Goal: Task Accomplishment & Management: Manage account settings

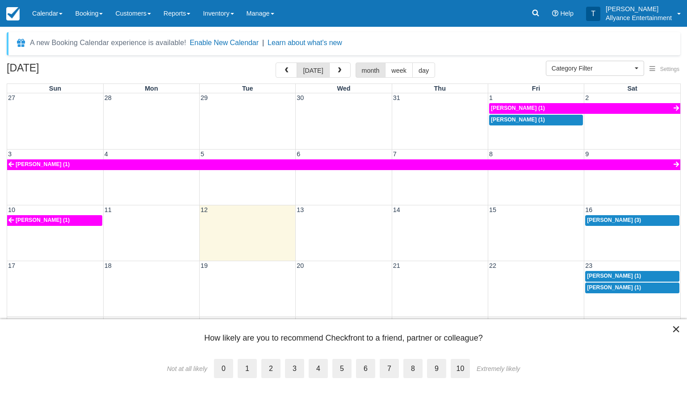
select select
click at [676, 331] on button "×" at bounding box center [676, 329] width 8 height 14
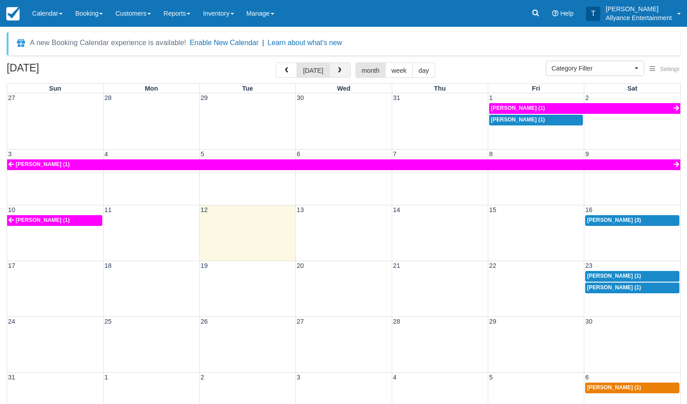
click at [336, 70] on span "button" at bounding box center [339, 70] width 6 height 6
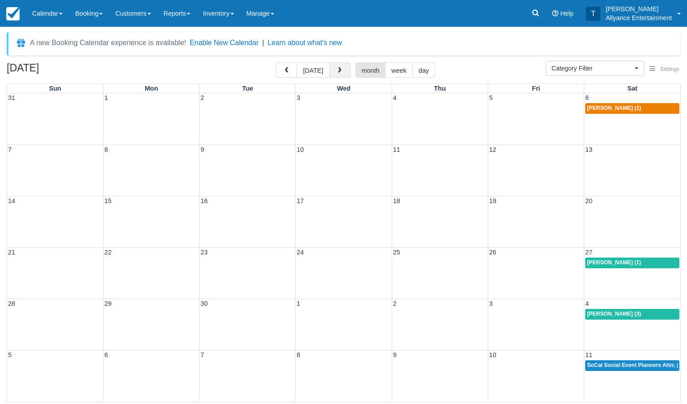
click at [336, 70] on span "button" at bounding box center [339, 70] width 6 height 6
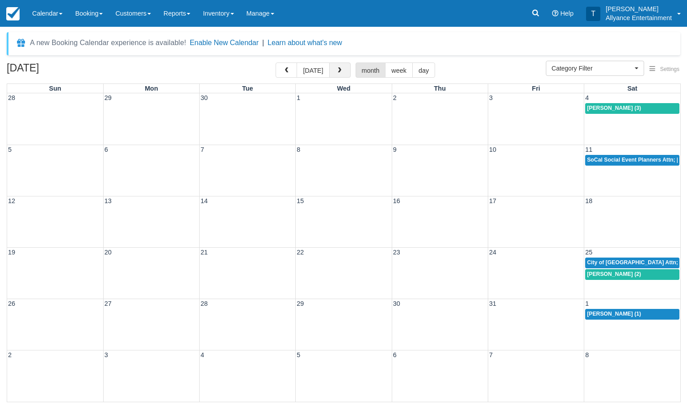
click at [339, 72] on span "button" at bounding box center [339, 70] width 6 height 6
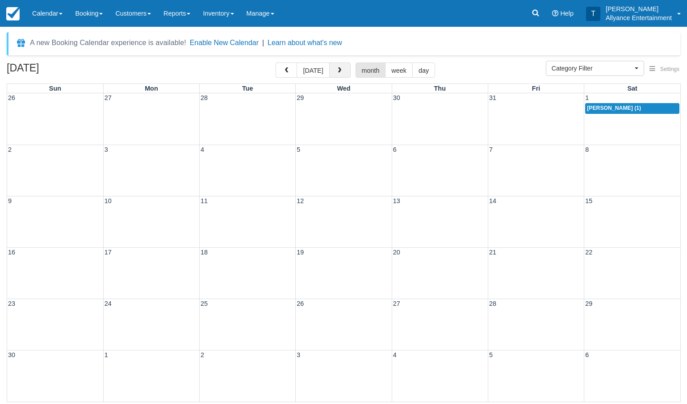
click at [339, 72] on span "button" at bounding box center [339, 70] width 6 height 6
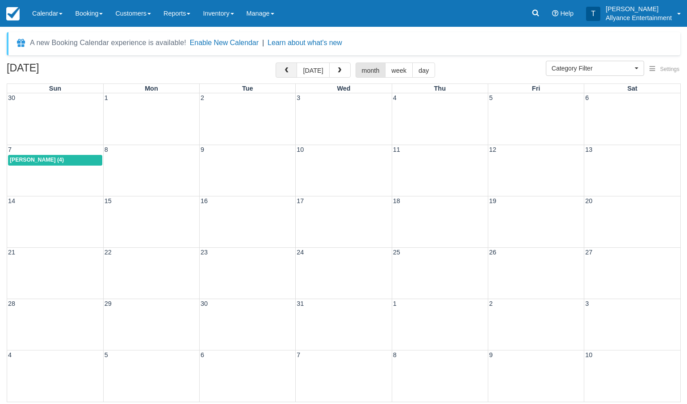
click at [292, 70] on button "button" at bounding box center [286, 70] width 21 height 15
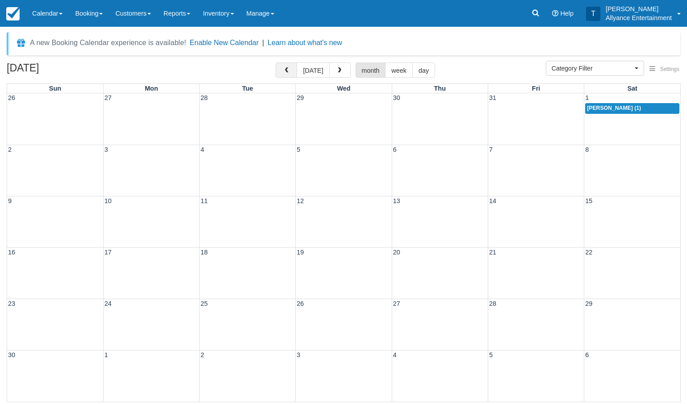
click at [292, 70] on button "button" at bounding box center [286, 70] width 21 height 15
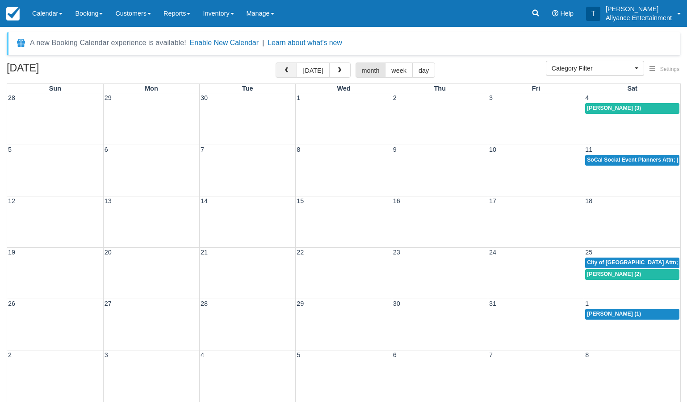
click at [292, 70] on button "button" at bounding box center [286, 70] width 21 height 15
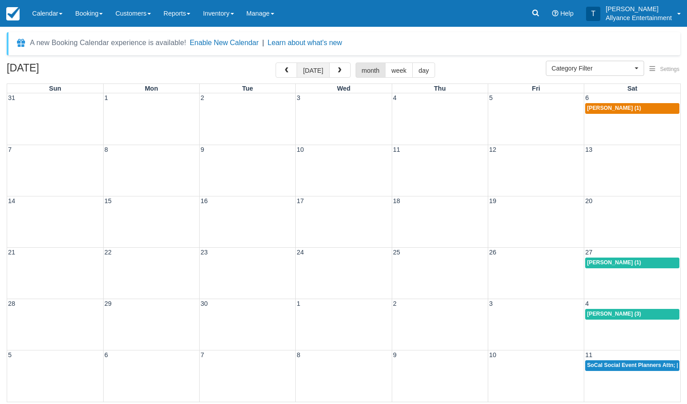
click at [314, 72] on button "[DATE]" at bounding box center [313, 70] width 33 height 15
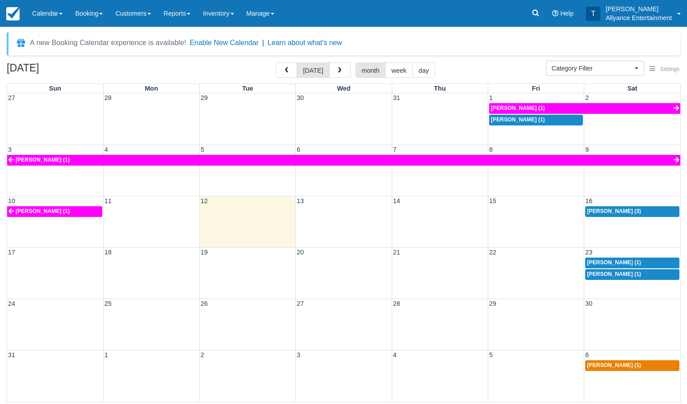
click at [635, 285] on div "17 18 19 20 21 22 23 [PERSON_NAME] (1) [PERSON_NAME] (1)" at bounding box center [343, 272] width 673 height 51
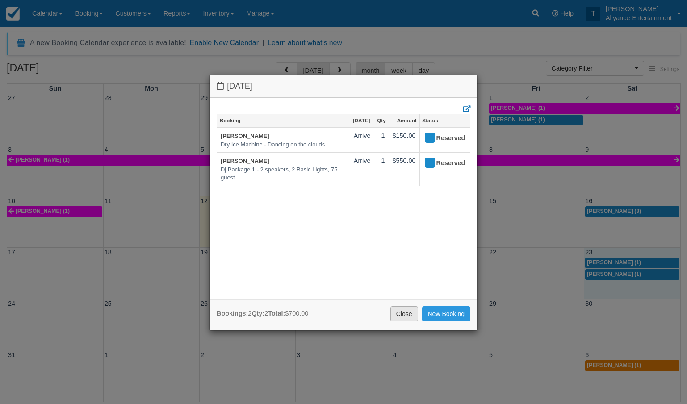
click at [402, 310] on link "Close" at bounding box center [404, 313] width 28 height 15
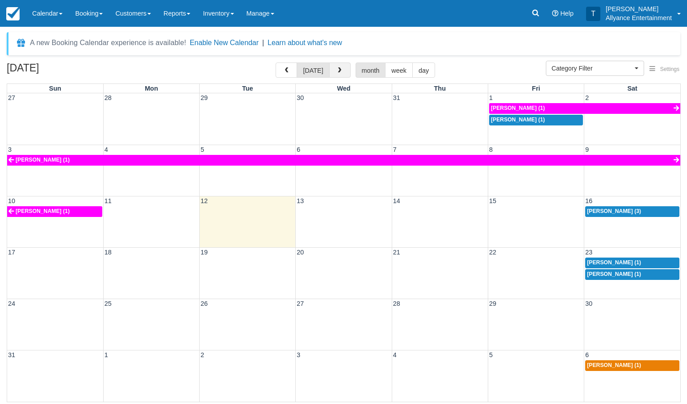
click at [339, 70] on span "button" at bounding box center [339, 70] width 6 height 6
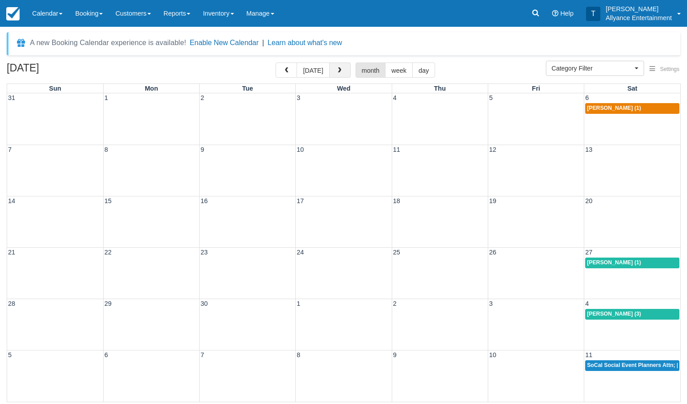
click at [339, 70] on span "button" at bounding box center [339, 70] width 6 height 6
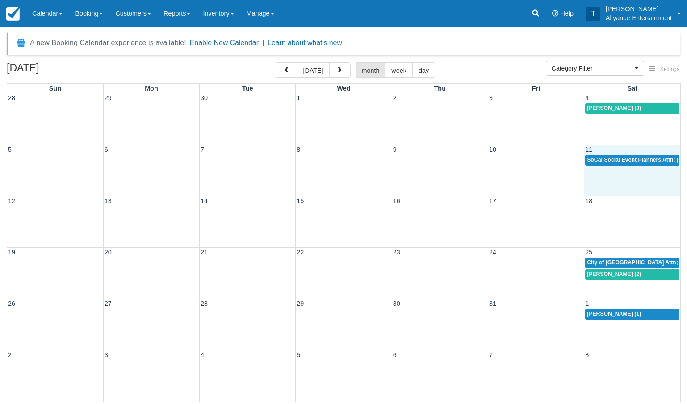
click at [618, 181] on div "5 6 7 8 9 10 11 SoCal Social Event Planners Attn; Janine (2)" at bounding box center [343, 170] width 673 height 51
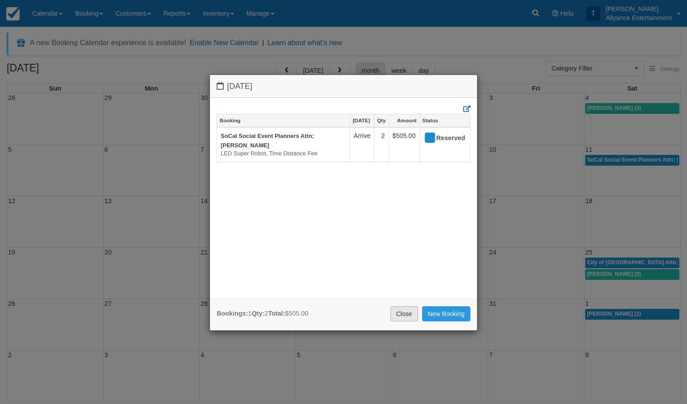
click at [400, 314] on link "Close" at bounding box center [404, 313] width 28 height 15
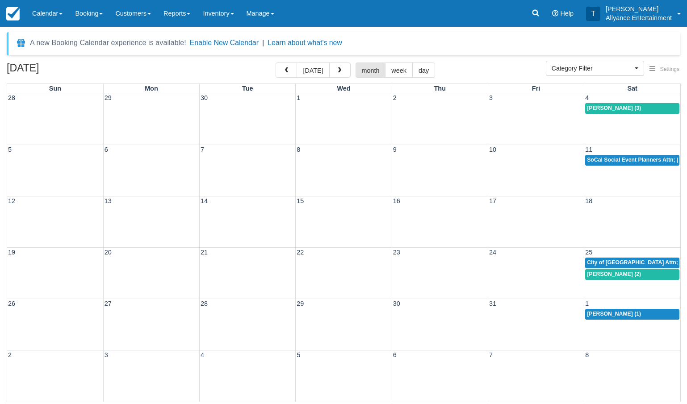
click at [633, 129] on div "28 29 30 1 2 3 4 Evelin Molina (3)" at bounding box center [343, 118] width 673 height 51
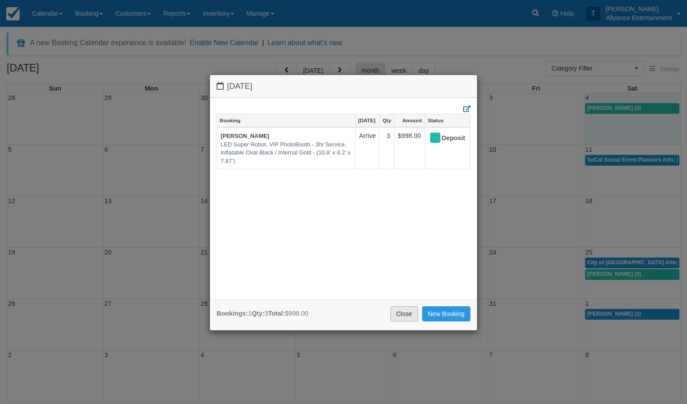
click at [400, 314] on link "Close" at bounding box center [404, 313] width 28 height 15
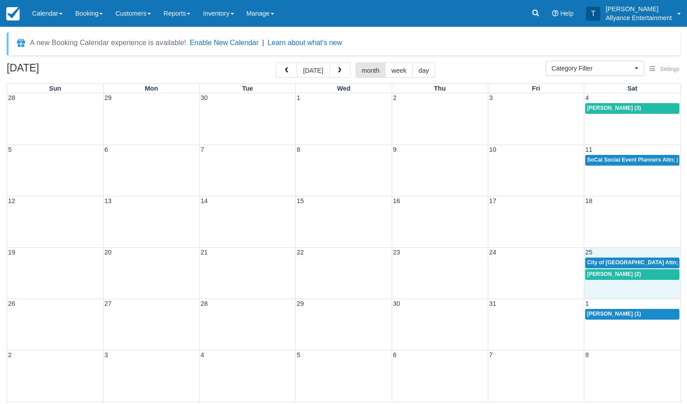
click at [616, 287] on div "19 20 21 22 23 24 25 City of Sanfa Fe Springs Attn; Anthony Slomski (2) Sandra …" at bounding box center [343, 272] width 673 height 51
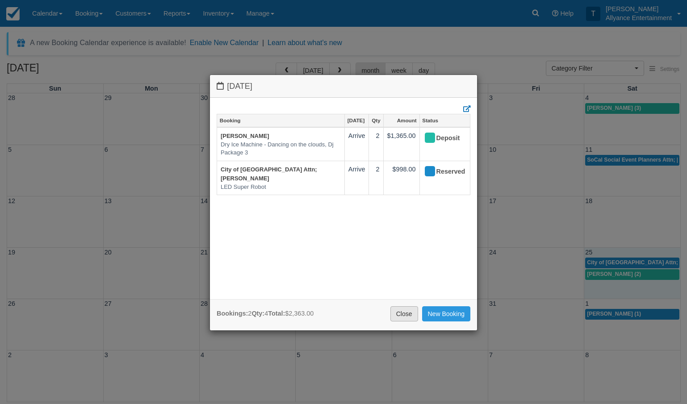
click at [403, 310] on link "Close" at bounding box center [404, 313] width 28 height 15
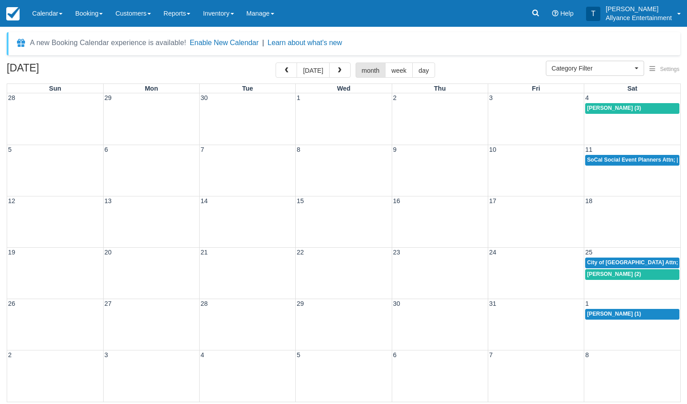
click at [628, 326] on div "26 27 28 29 30 31 1 Marcy Romero Calzada (1)" at bounding box center [343, 324] width 673 height 51
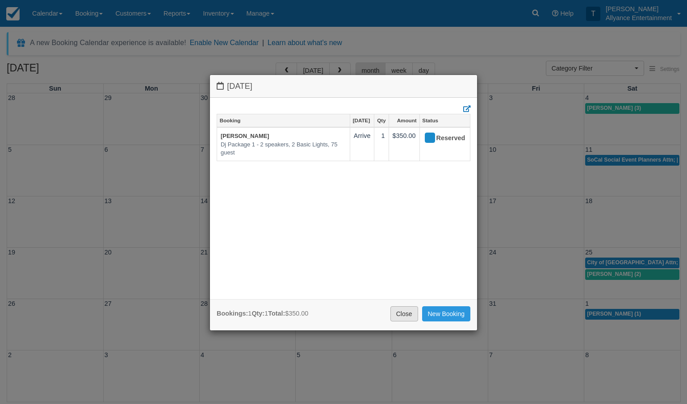
click at [400, 309] on link "Close" at bounding box center [404, 313] width 28 height 15
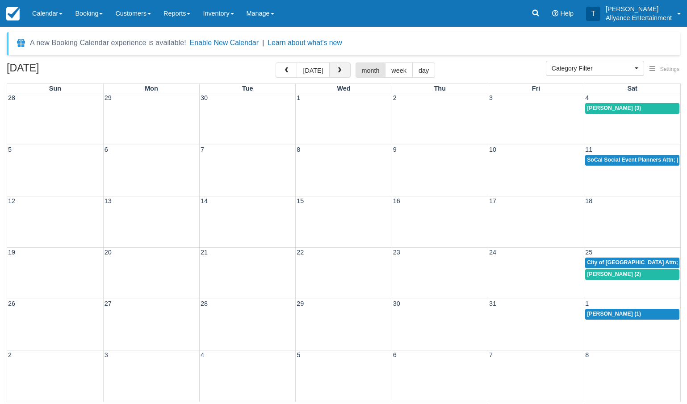
click at [339, 72] on span "button" at bounding box center [339, 70] width 6 height 6
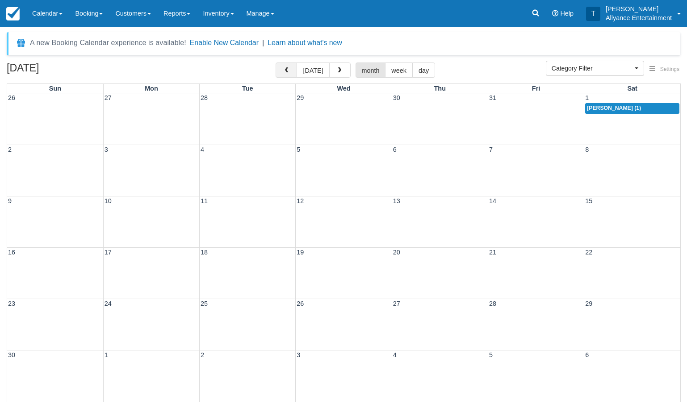
click at [289, 72] on span "button" at bounding box center [286, 70] width 6 height 6
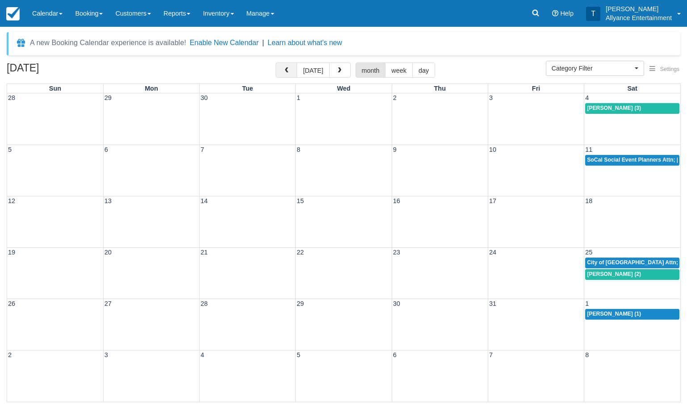
click at [292, 71] on button "button" at bounding box center [286, 70] width 21 height 15
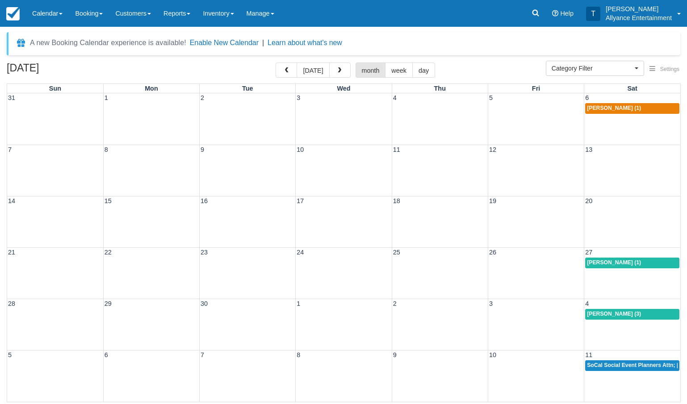
click at [631, 276] on div "21 22 23 24 25 26 27 [PERSON_NAME] (1)" at bounding box center [343, 272] width 673 height 51
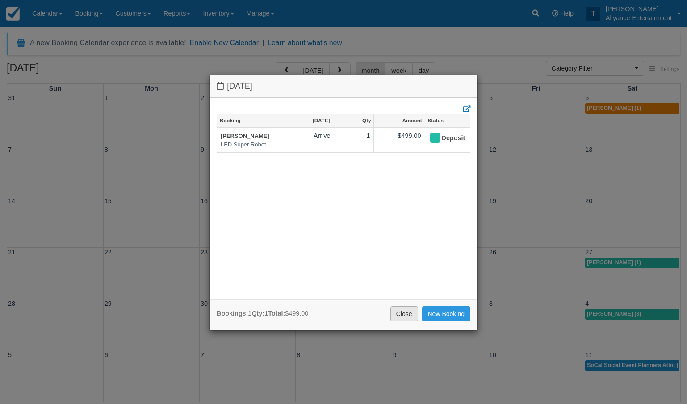
click at [407, 309] on link "Close" at bounding box center [404, 313] width 28 height 15
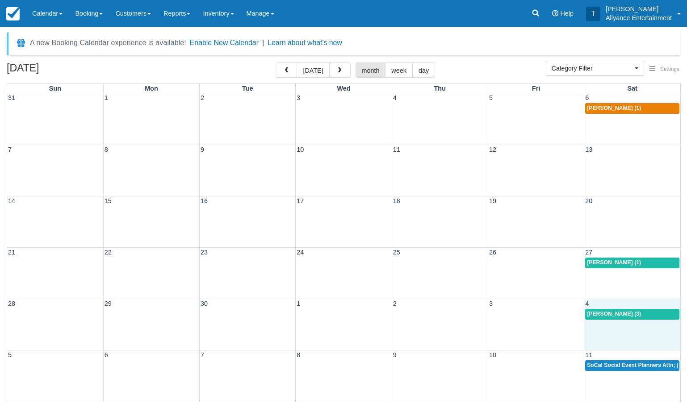
click at [613, 332] on div "28 29 30 1 2 3 4 Evelin Molina (3)" at bounding box center [343, 324] width 673 height 51
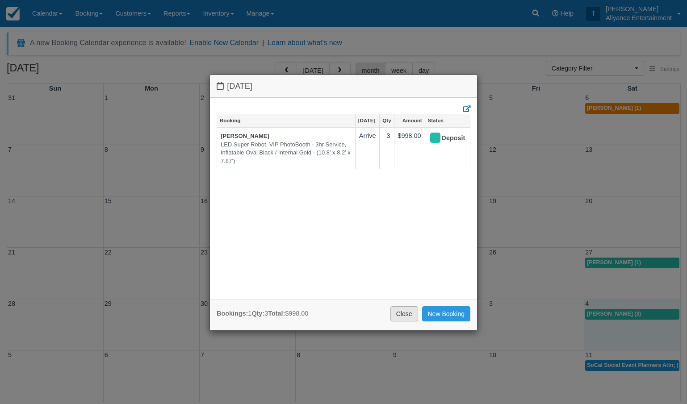
click at [399, 311] on link "Close" at bounding box center [404, 313] width 28 height 15
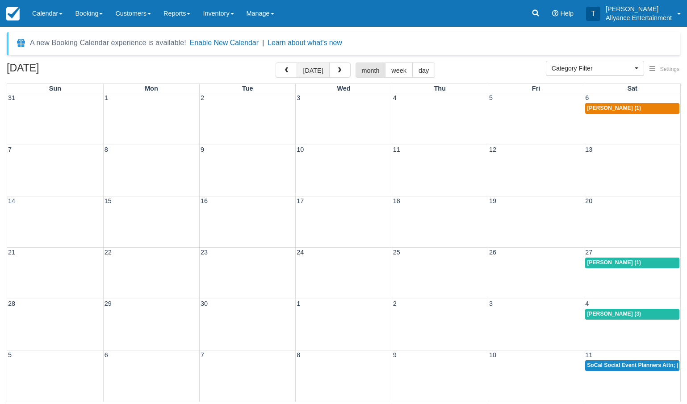
click at [305, 69] on button "[DATE]" at bounding box center [313, 70] width 33 height 15
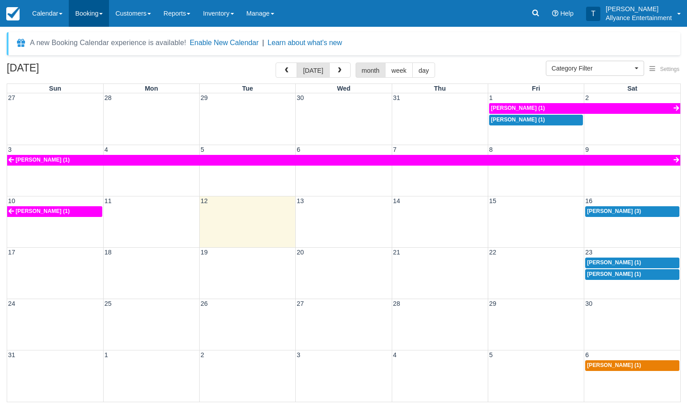
click at [104, 24] on link "Booking" at bounding box center [89, 13] width 40 height 27
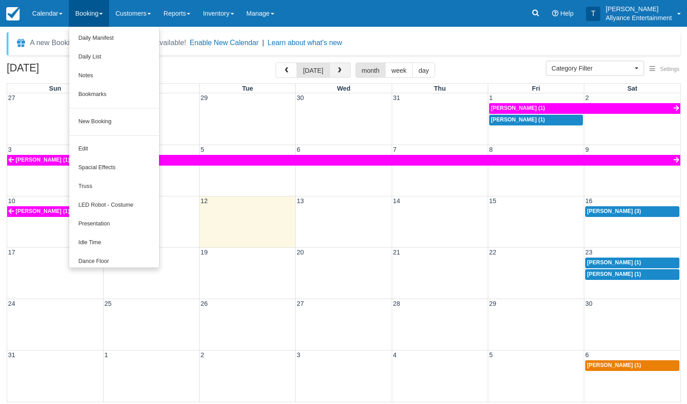
click at [332, 65] on button "button" at bounding box center [339, 70] width 21 height 15
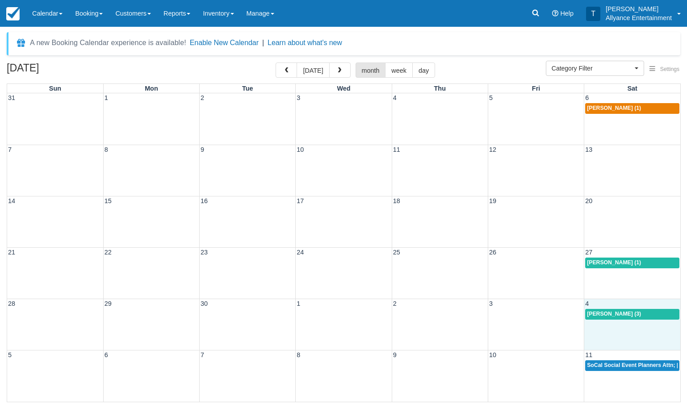
click at [609, 325] on div "28 29 30 1 2 3 4 Evelin Molina (3)" at bounding box center [343, 324] width 673 height 51
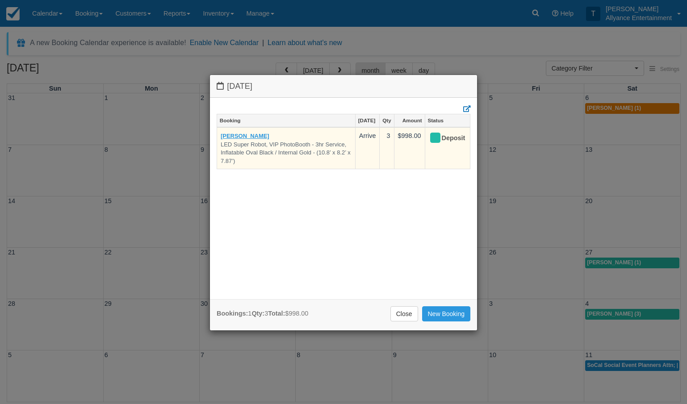
click at [239, 136] on link "Evelin Molina" at bounding box center [245, 136] width 49 height 7
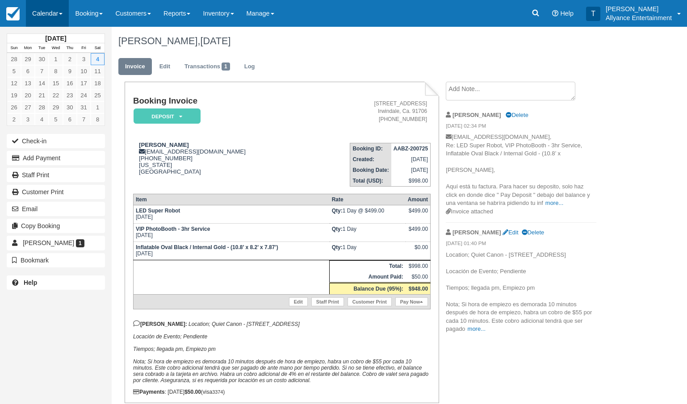
click at [48, 16] on link "Calendar" at bounding box center [47, 13] width 43 height 27
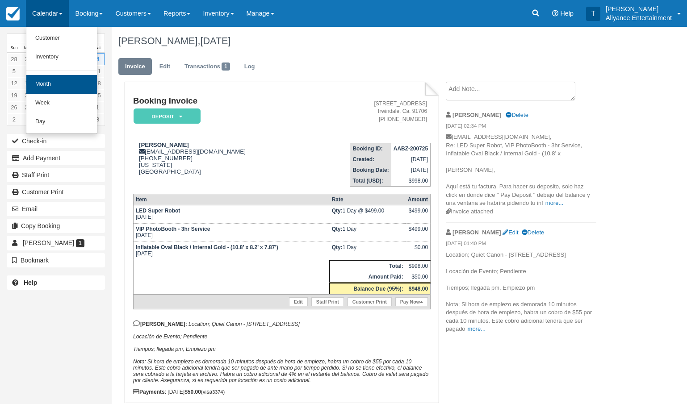
click at [46, 77] on link "Month" at bounding box center [61, 84] width 71 height 19
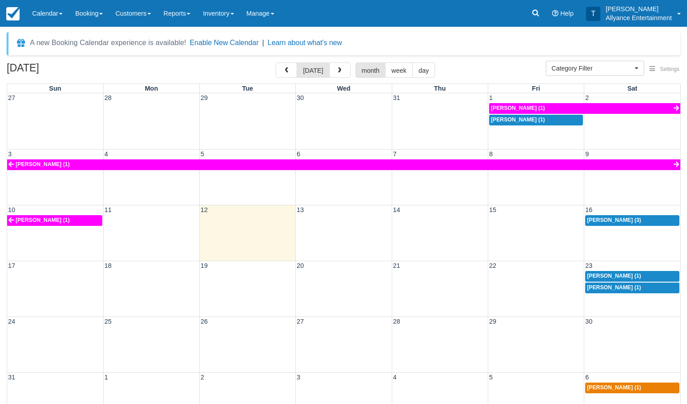
select select
click at [612, 300] on div "17 18 19 20 21 22 23 Carlos Ramirez (1) Carmen Cervantes (1)" at bounding box center [343, 289] width 673 height 56
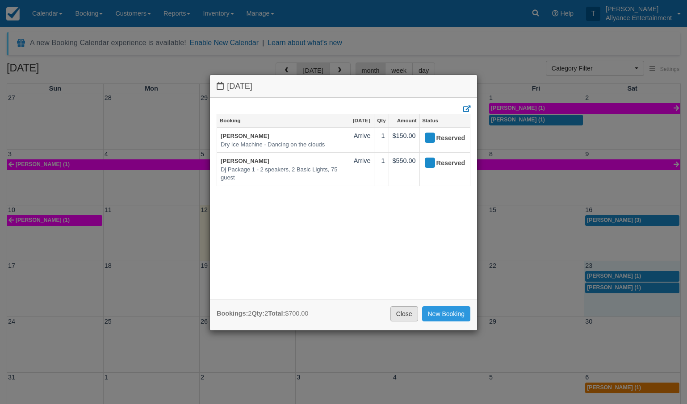
click at [404, 310] on link "Close" at bounding box center [404, 313] width 28 height 15
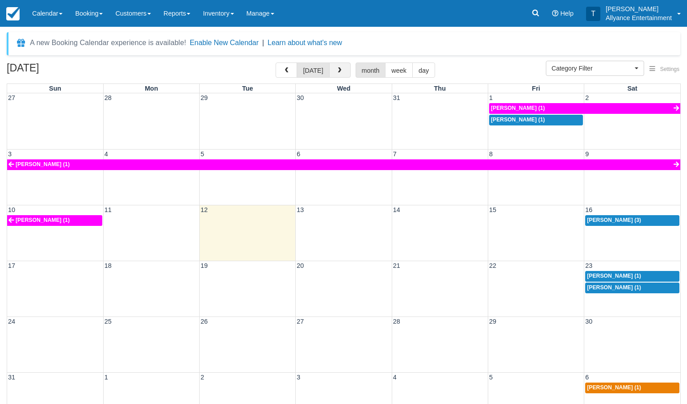
click at [337, 66] on button "button" at bounding box center [339, 70] width 21 height 15
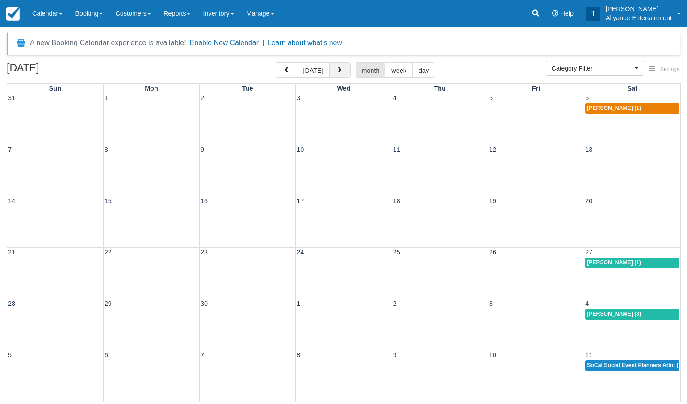
click at [337, 66] on button "button" at bounding box center [339, 70] width 21 height 15
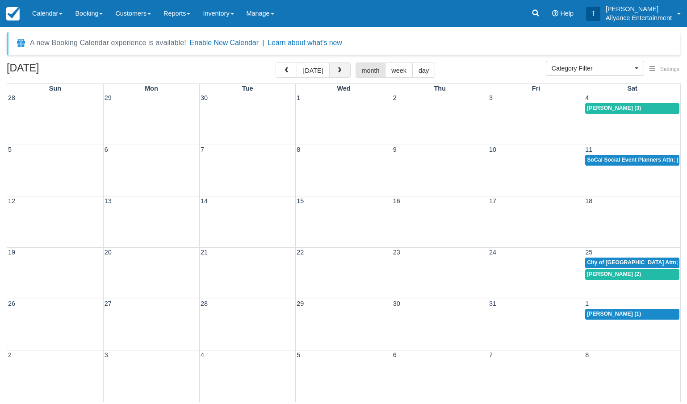
click at [337, 66] on button "button" at bounding box center [339, 70] width 21 height 15
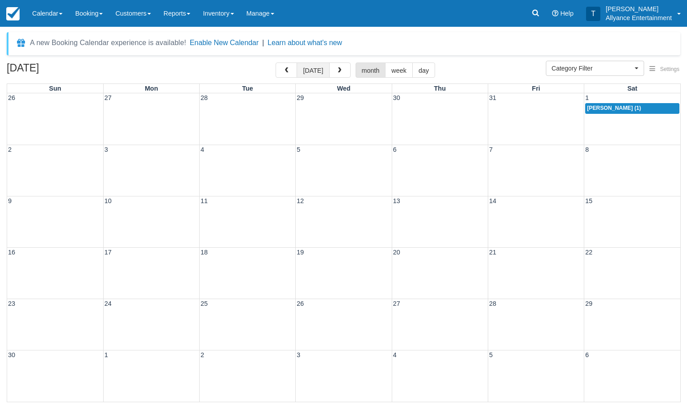
click at [318, 68] on button "today" at bounding box center [313, 70] width 33 height 15
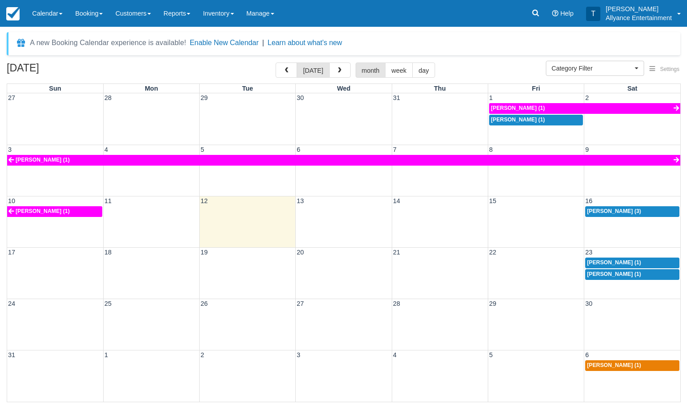
click at [606, 283] on div "17 18 19 20 21 22 23 Carlos Ramirez (1) Carmen Cervantes (1)" at bounding box center [343, 272] width 673 height 51
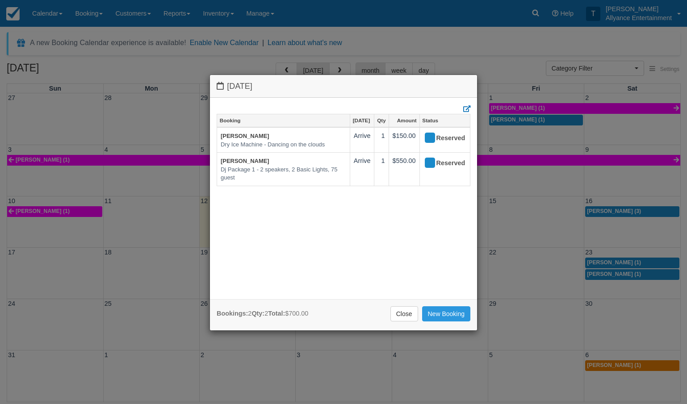
click at [603, 225] on div "Saturday August 23 2025 Booking Aug 23 Qty Amount Status Carlos Ramirez Dry Ice…" at bounding box center [343, 202] width 687 height 404
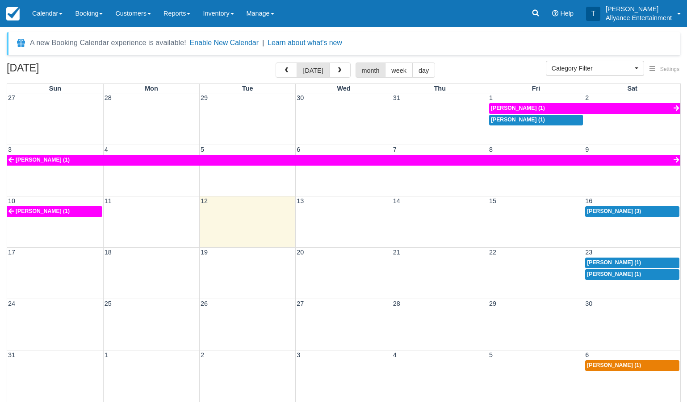
click at [614, 210] on span "Doona Hood (3)" at bounding box center [614, 211] width 54 height 6
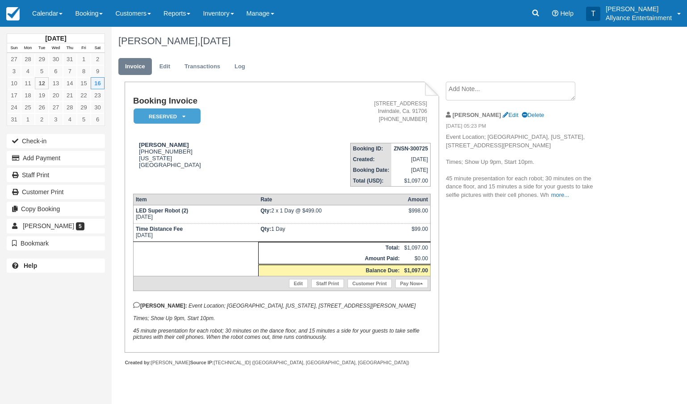
drag, startPoint x: 195, startPoint y: 309, endPoint x: 230, endPoint y: 323, distance: 37.1
click at [230, 323] on p "Tony: Event Location; Four Seasons Hotel Westlake Village, California, 2 Dole D…" at bounding box center [282, 321] width 298 height 38
copy em "Four Seasons Hotel Westlake Village, California, 2 Dole Dr, Westlake Village, C…"
click at [44, 11] on link "Calendar" at bounding box center [47, 13] width 43 height 27
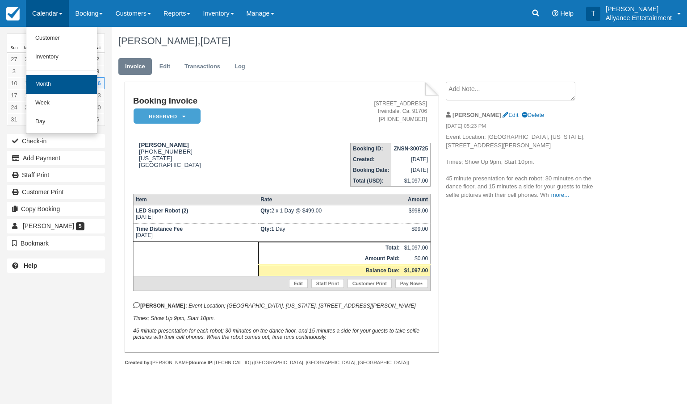
click at [44, 86] on link "Month" at bounding box center [61, 84] width 71 height 19
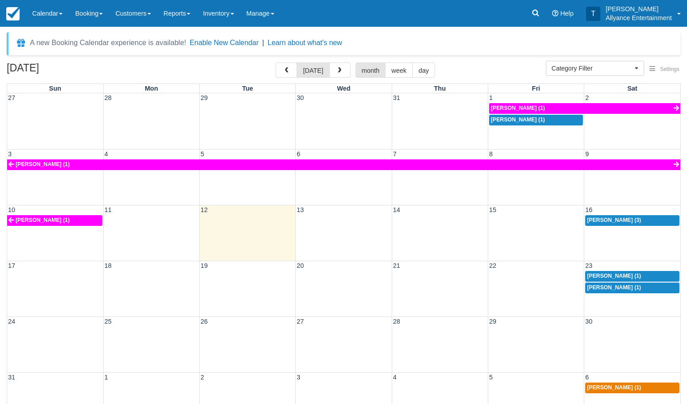
select select
click at [611, 299] on div "17 18 19 20 21 22 23 [PERSON_NAME] (1) [PERSON_NAME] (1)" at bounding box center [343, 289] width 673 height 56
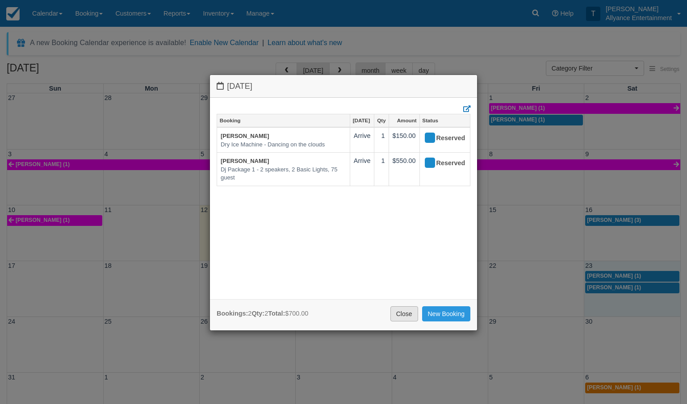
click at [398, 313] on link "Close" at bounding box center [404, 313] width 28 height 15
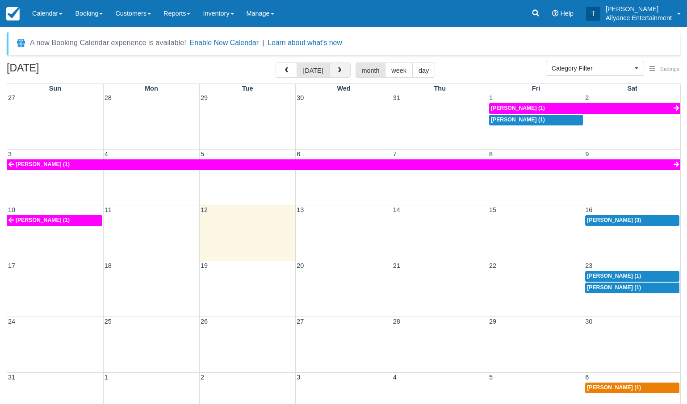
click at [337, 74] on span "button" at bounding box center [339, 70] width 6 height 6
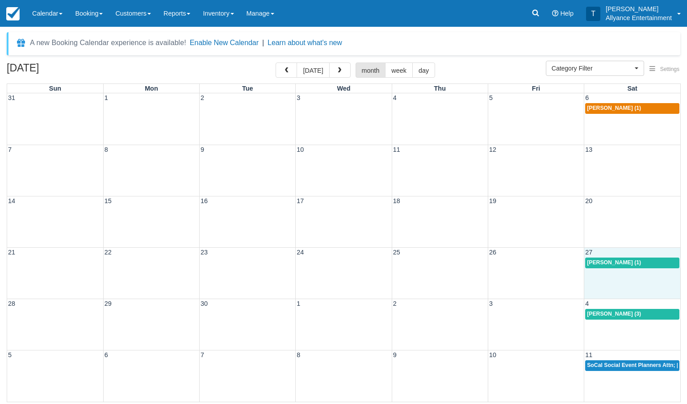
click at [621, 286] on div "21 22 23 24 25 26 27 [PERSON_NAME] (1)" at bounding box center [343, 272] width 673 height 51
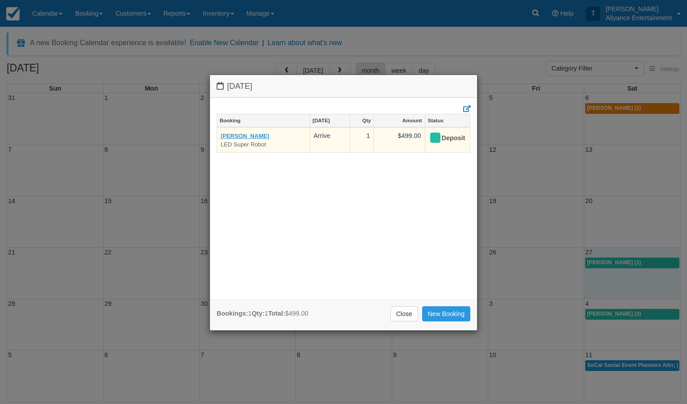
click at [247, 134] on link "[PERSON_NAME]" at bounding box center [245, 136] width 49 height 7
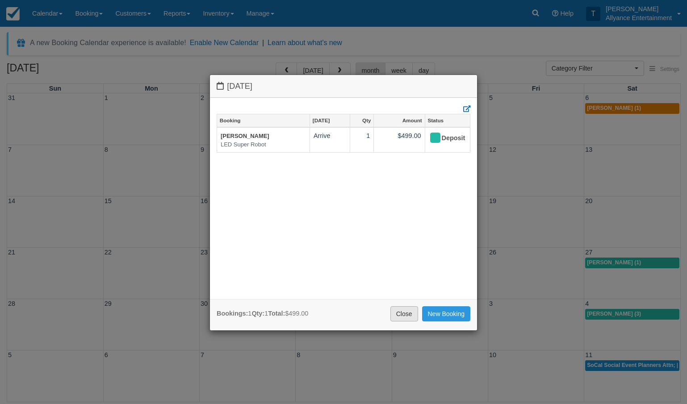
click at [399, 314] on link "Close" at bounding box center [404, 313] width 28 height 15
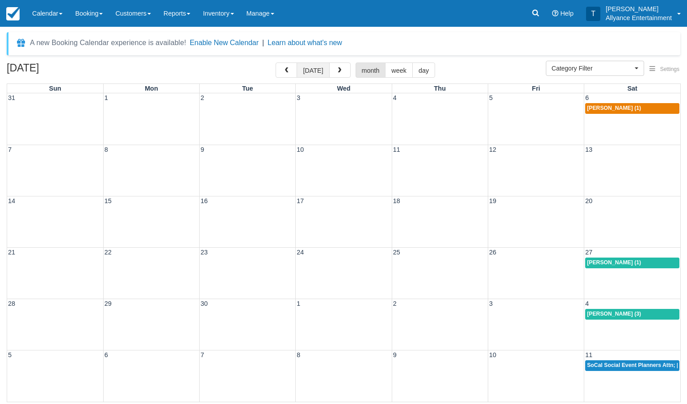
click at [314, 71] on button "[DATE]" at bounding box center [313, 70] width 33 height 15
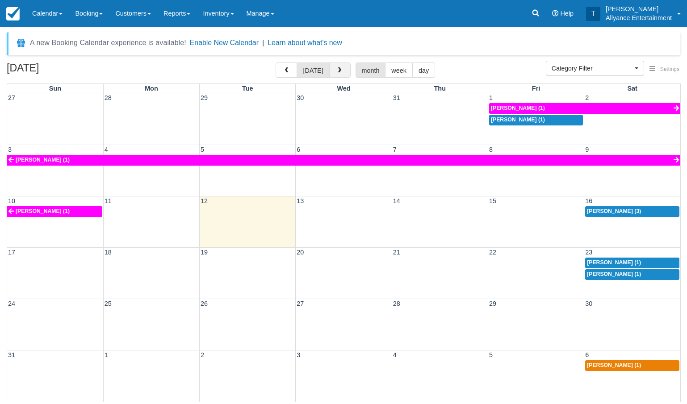
click at [337, 68] on span "button" at bounding box center [339, 70] width 6 height 6
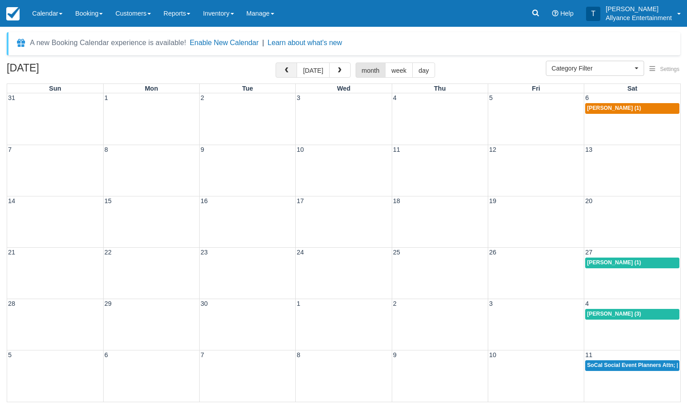
click at [286, 69] on span "button" at bounding box center [286, 70] width 6 height 6
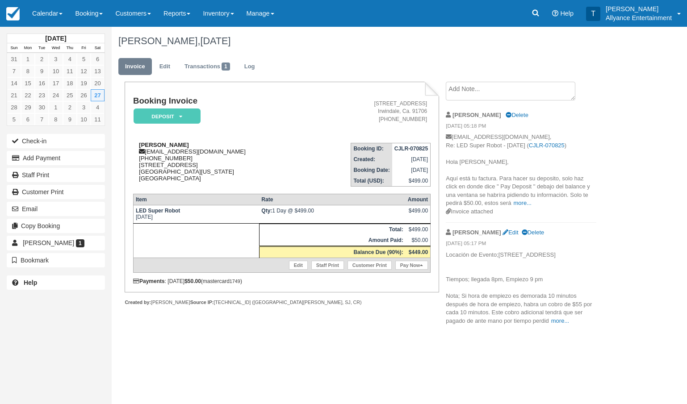
drag, startPoint x: 138, startPoint y: 168, endPoint x: 252, endPoint y: 172, distance: 114.4
click at [252, 172] on div "[PERSON_NAME] [EMAIL_ADDRESS][DOMAIN_NAME] [PHONE_NUMBER] [STREET_ADDRESS][US_S…" at bounding box center [220, 162] width 174 height 40
click at [494, 270] on p "Locación de Evento;[STREET_ADDRESS] Tiempos; llegada 8pm, Empiezo 9 pm Nota; Si…" at bounding box center [521, 288] width 151 height 75
click at [503, 232] on link "Edit" at bounding box center [511, 232] width 16 height 7
type textarea "Locación de Evento;[STREET_ADDRESS] Tiempos; llegada 8pm, Empiezo 9 pm Nota; Si…"
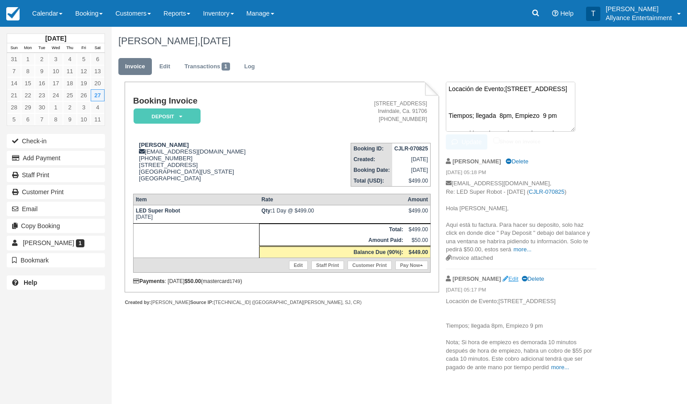
scroll to position [98, 0]
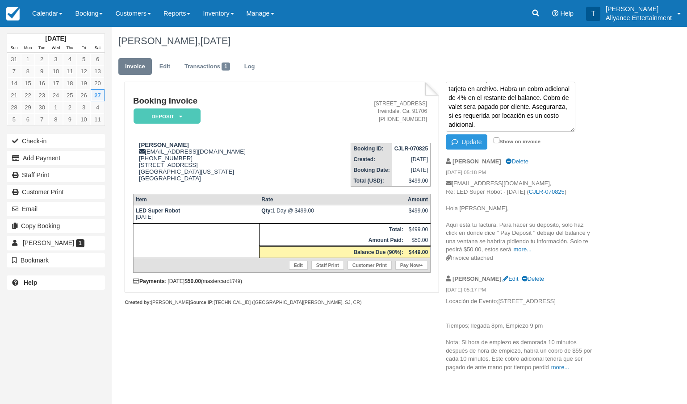
click at [496, 141] on input "Show on invoice" at bounding box center [497, 141] width 6 height 6
checkbox input "true"
click at [472, 141] on button "Update" at bounding box center [467, 141] width 42 height 15
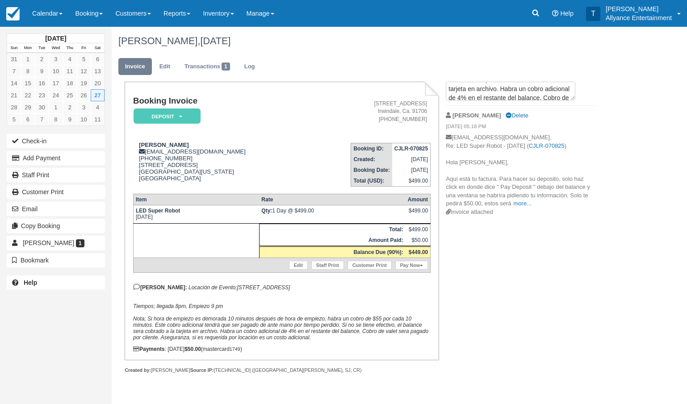
scroll to position [0, 0]
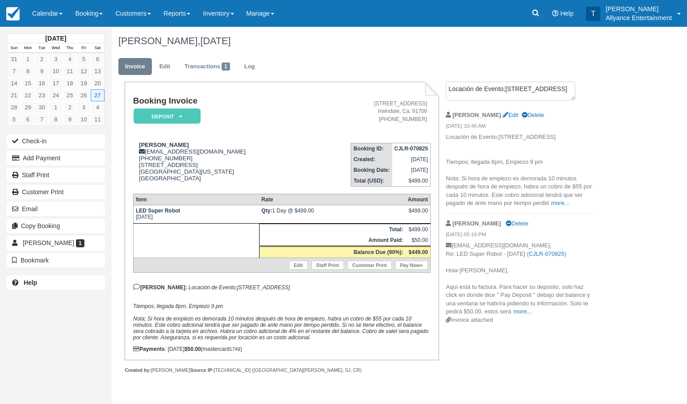
drag, startPoint x: 136, startPoint y: 219, endPoint x: 181, endPoint y: 220, distance: 45.1
click at [181, 220] on td "LED Super Robot [DATE]" at bounding box center [196, 214] width 126 height 18
copy td "[DATE]"
drag, startPoint x: 138, startPoint y: 146, endPoint x: 253, endPoint y: 172, distance: 118.1
click at [253, 172] on div "Angela Arista jessearista123@gmail.com 1 (661) 373-4097 19317 Drycliff St Canyo…" at bounding box center [220, 162] width 174 height 40
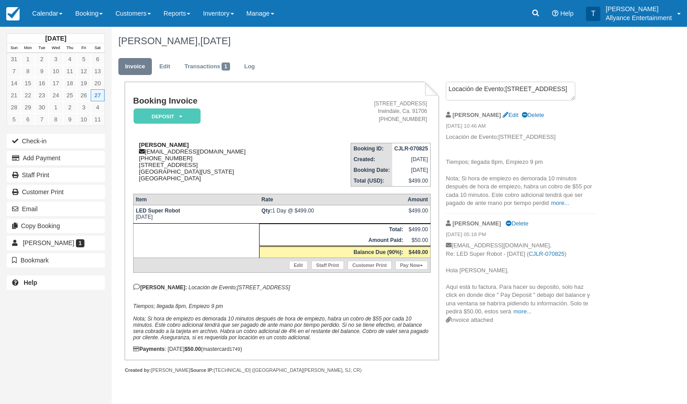
click at [253, 172] on div "Angela Arista jessearista123@gmail.com 1 (661) 373-4097 19317 Drycliff St Canyo…" at bounding box center [220, 162] width 174 height 40
drag, startPoint x: 137, startPoint y: 145, endPoint x: 181, endPoint y: 144, distance: 43.8
click at [181, 144] on div "Angela Arista jessearista123@gmail.com 1 (661) 373-4097 19317 Drycliff St Canyo…" at bounding box center [220, 162] width 174 height 40
copy strong "[PERSON_NAME]"
drag, startPoint x: 155, startPoint y: 293, endPoint x: 238, endPoint y: 310, distance: 83.8
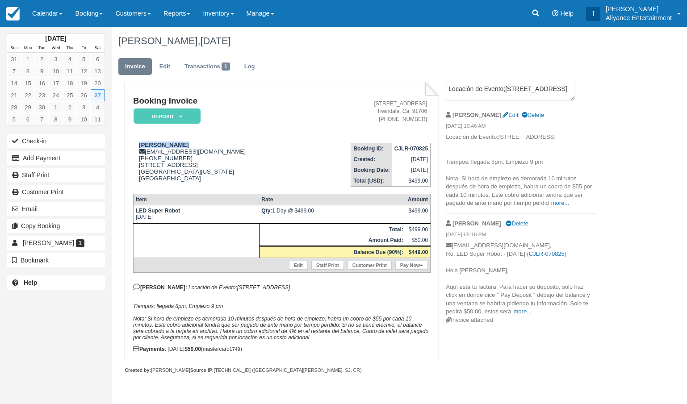
click at [238, 310] on p "Tony: Locación de Evento;19317 Drycliff St Canyon Country, CA 91351 Tiempos; ll…" at bounding box center [282, 312] width 298 height 57
copy p "Locación de Evento;19317 Drycliff St Canyon Country, CA 91351 Tiempos; llegada …"
